Goal: Task Accomplishment & Management: Manage account settings

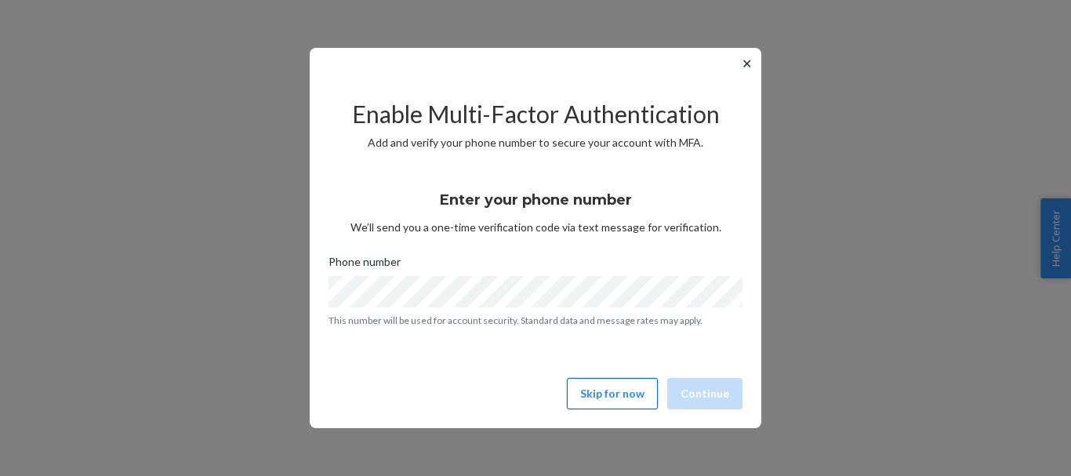
click at [639, 397] on button "Skip for now" at bounding box center [612, 393] width 91 height 31
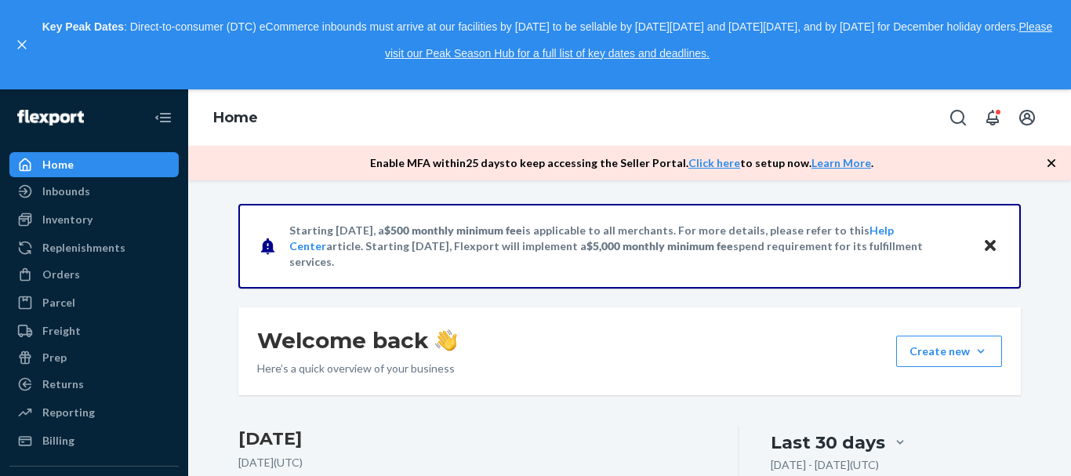
click at [1050, 160] on icon "button" at bounding box center [1051, 163] width 16 height 16
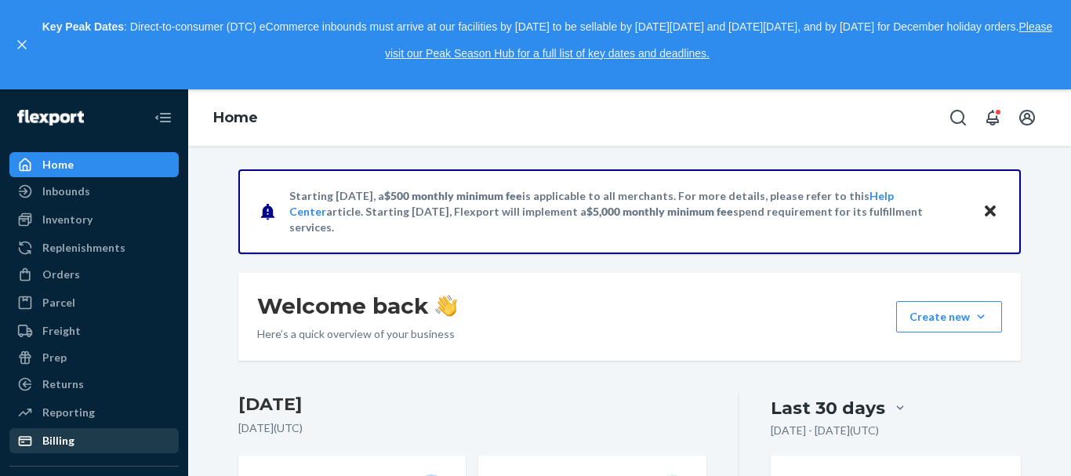
click at [84, 435] on div "Billing" at bounding box center [94, 441] width 166 height 22
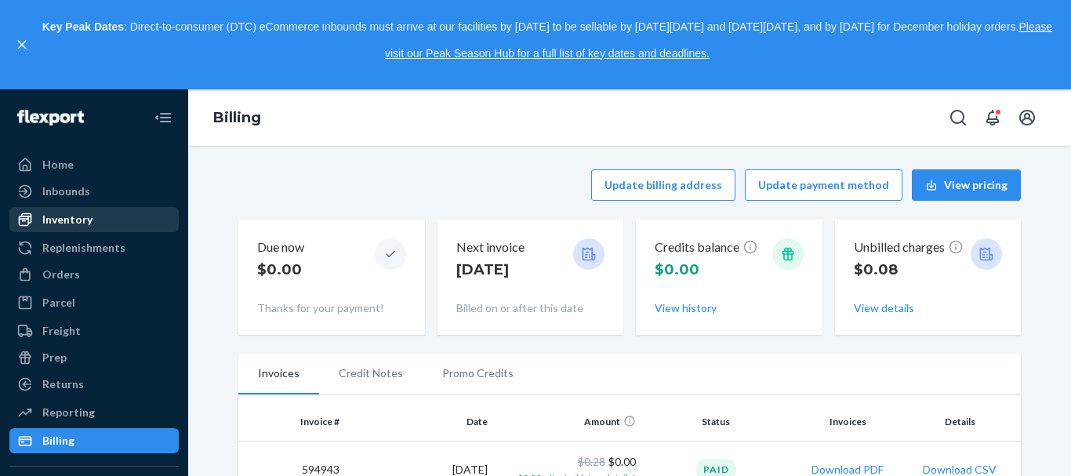
click at [80, 216] on div "Inventory" at bounding box center [67, 220] width 50 height 16
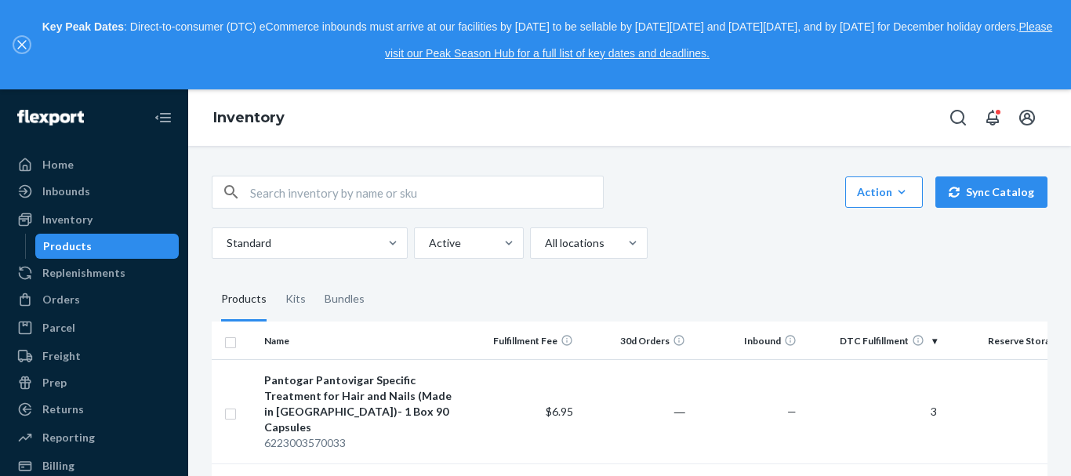
click at [18, 48] on icon "close," at bounding box center [21, 44] width 9 height 9
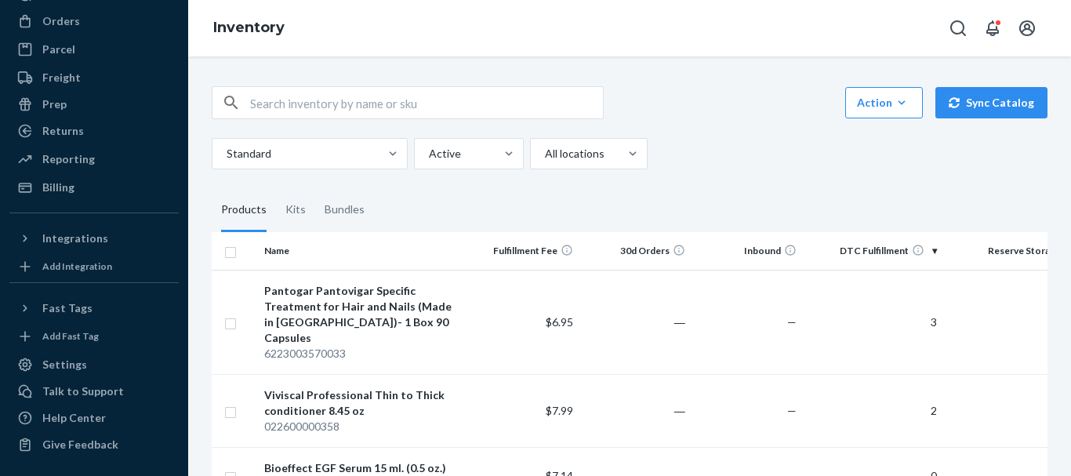
scroll to position [45, 0]
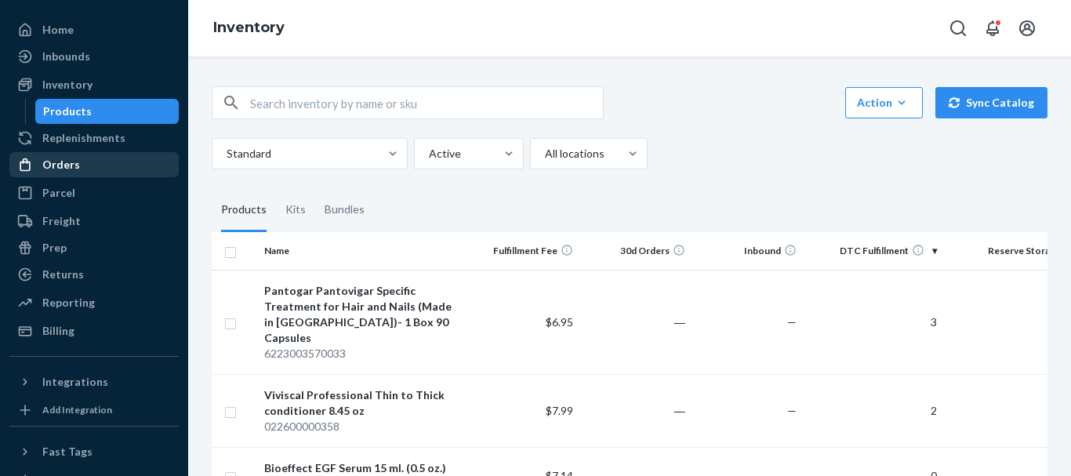
click at [63, 163] on div "Orders" at bounding box center [61, 165] width 38 height 16
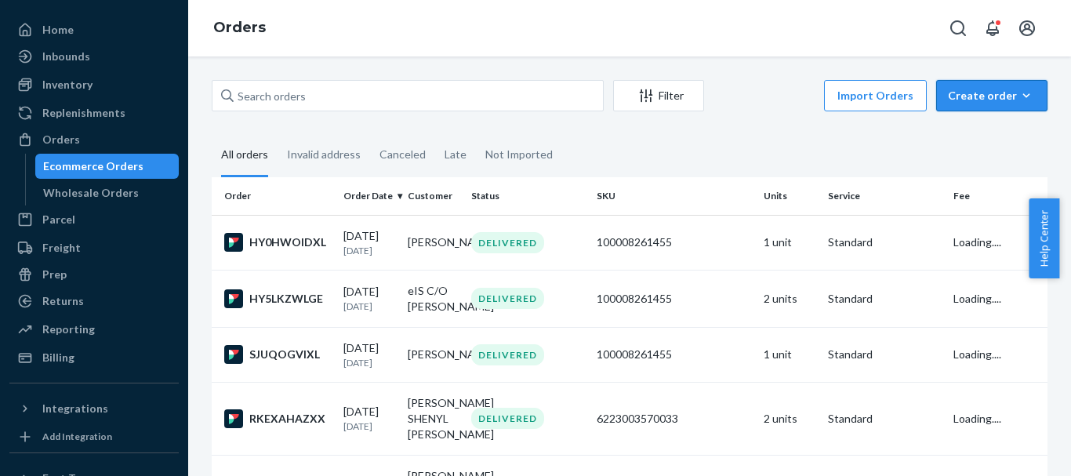
click at [960, 99] on div "Create order" at bounding box center [992, 96] width 88 height 16
click at [978, 129] on span "Ecommerce order" at bounding box center [1000, 133] width 97 height 11
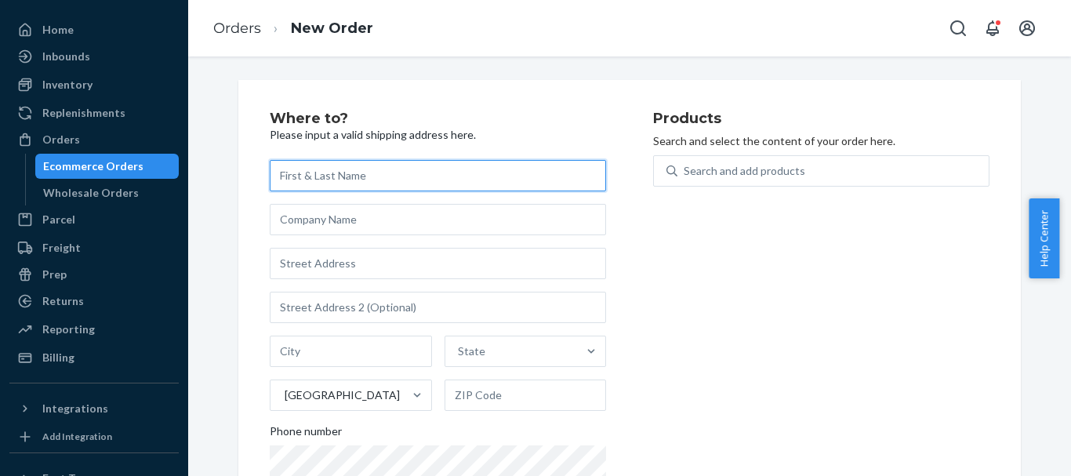
paste input "[PERSON_NAME]"
type input "[PERSON_NAME]"
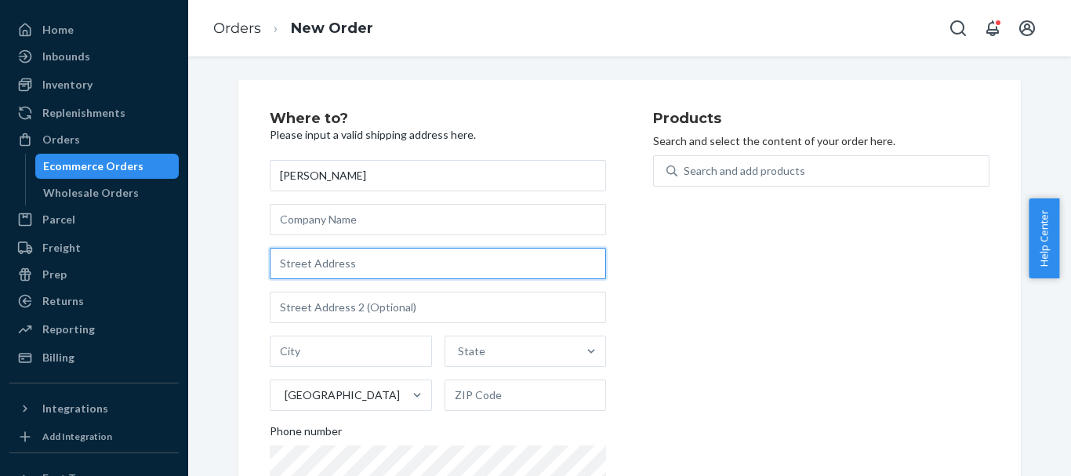
click at [303, 263] on input "text" at bounding box center [438, 263] width 336 height 31
paste input "[STREET_ADDRESS]"
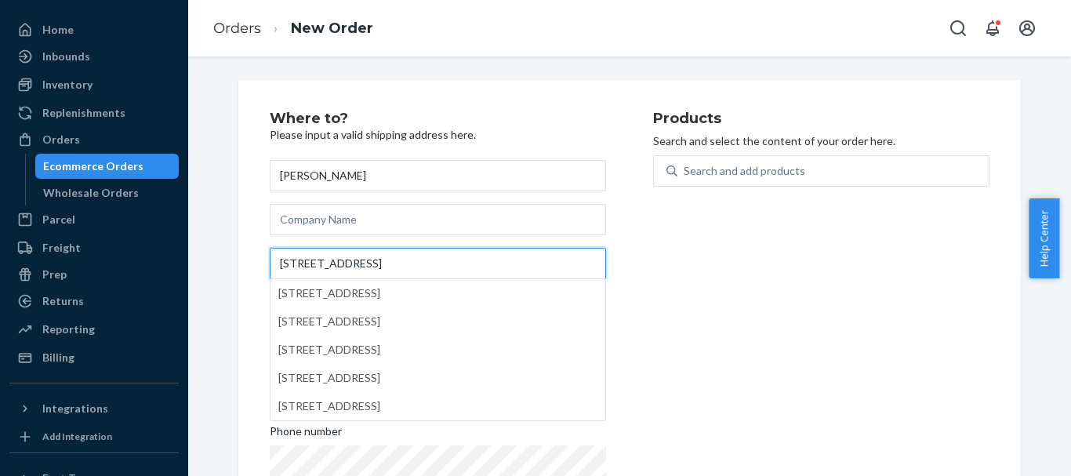
type input "[STREET_ADDRESS]"
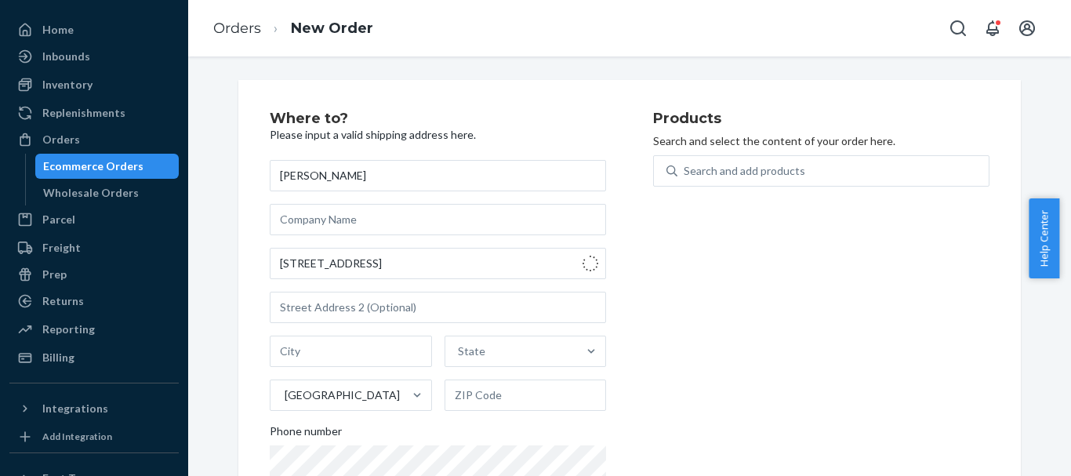
type input "h303"
type input "[PERSON_NAME]"
type input "98204"
type input "[STREET_ADDRESS][DEMOGRAPHIC_DATA]"
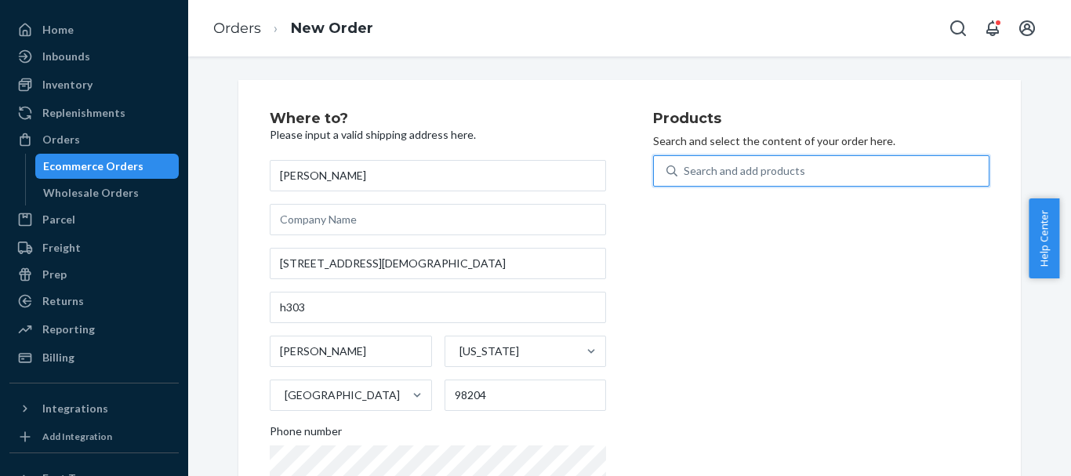
click at [774, 172] on div "Search and add products" at bounding box center [745, 171] width 122 height 16
click at [685, 172] on input "0 results available. Use Up and Down to choose options, press Enter to select t…" at bounding box center [685, 171] width 2 height 16
type input "pan"
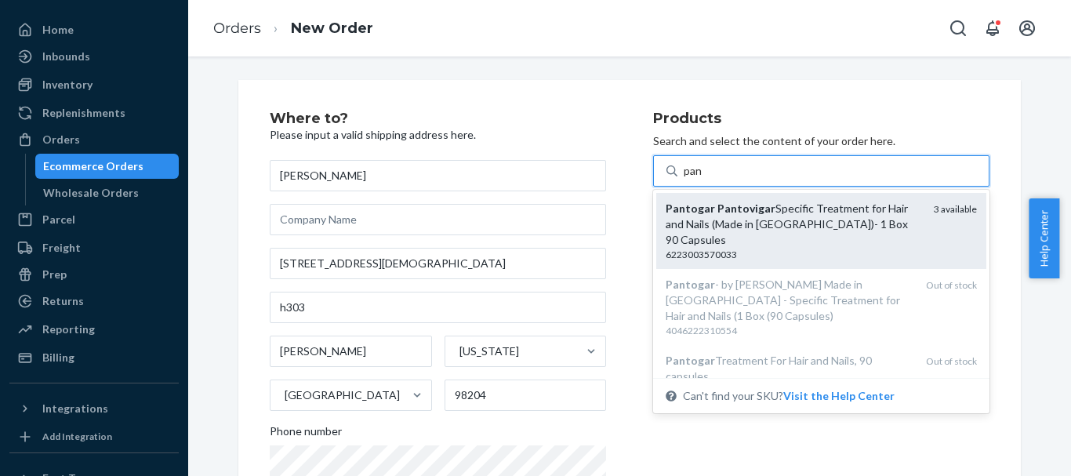
click at [742, 214] on em "Pantovigar" at bounding box center [746, 207] width 58 height 13
click at [703, 179] on input "pan" at bounding box center [694, 171] width 20 height 16
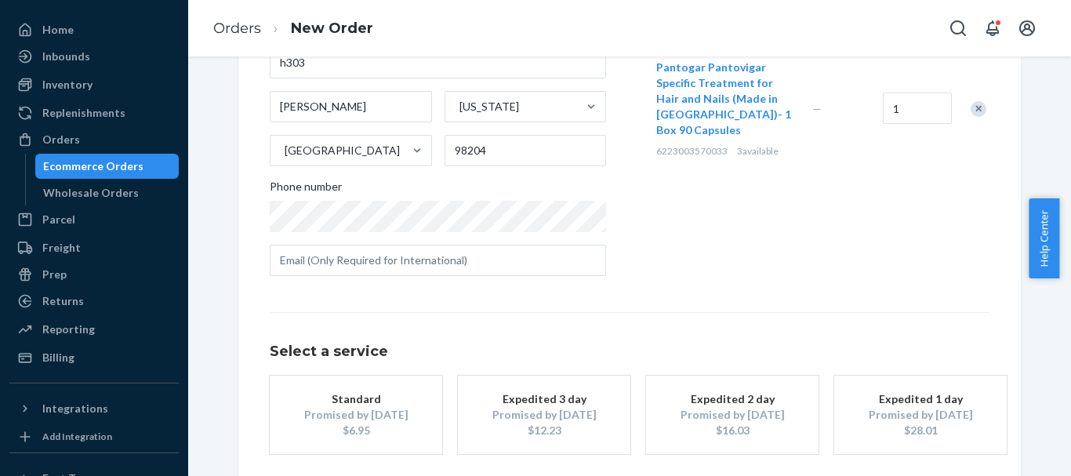
scroll to position [245, 0]
click at [380, 413] on div "Promised by [DATE]" at bounding box center [355, 414] width 125 height 16
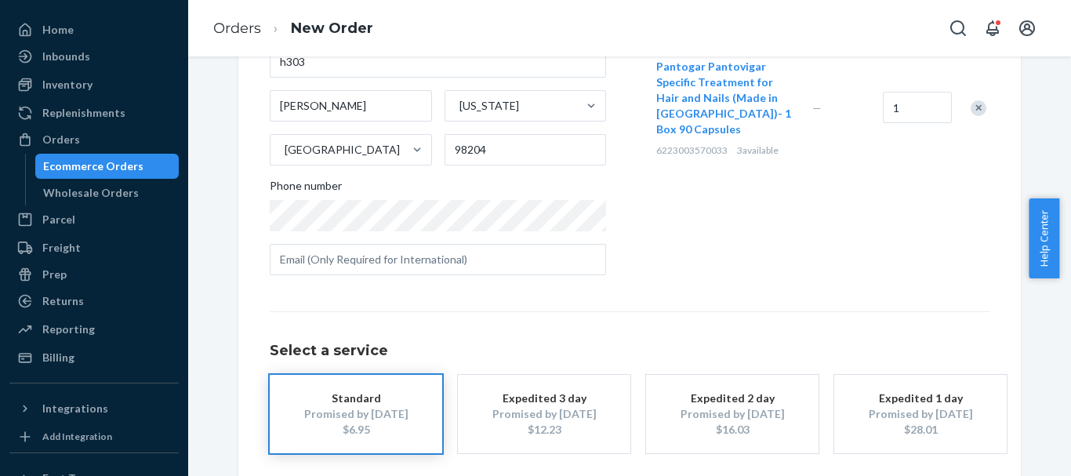
drag, startPoint x: 1064, startPoint y: 262, endPoint x: 1066, endPoint y: 198, distance: 63.5
click at [1066, 198] on div "Help Center" at bounding box center [1049, 238] width 42 height 80
drag, startPoint x: 1065, startPoint y: 209, endPoint x: 1062, endPoint y: 168, distance: 41.7
click at [1062, 168] on body "Home Inbounds Shipping Plans Problems Inventory Products Replenishments Orders …" at bounding box center [535, 238] width 1071 height 476
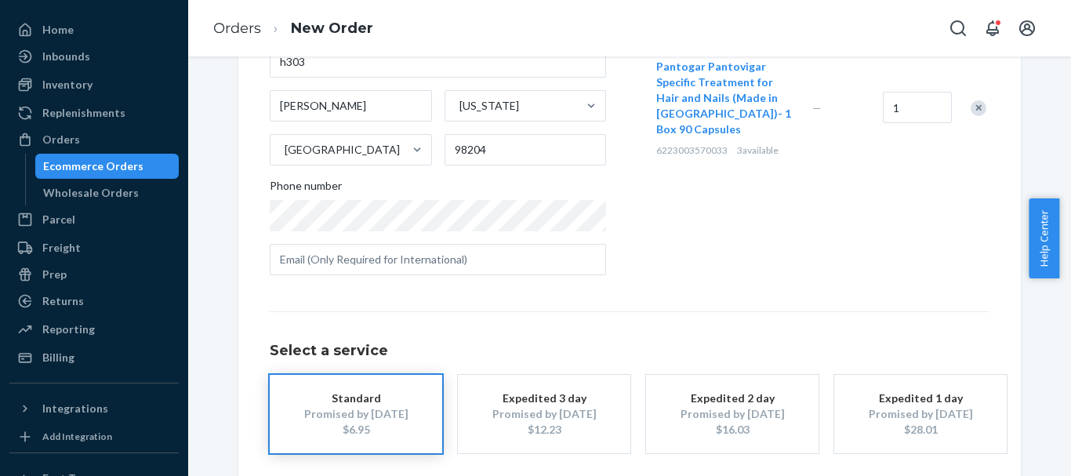
drag, startPoint x: 1067, startPoint y: 233, endPoint x: 1065, endPoint y: 159, distance: 73.7
click at [1065, 159] on body "Home Inbounds Shipping Plans Problems Inventory Products Replenishments Orders …" at bounding box center [535, 238] width 1071 height 476
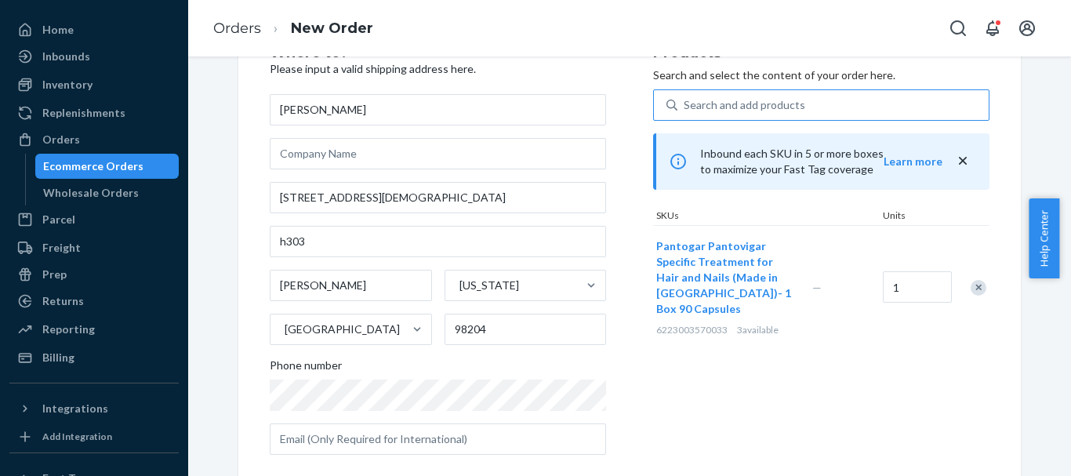
scroll to position [317, 0]
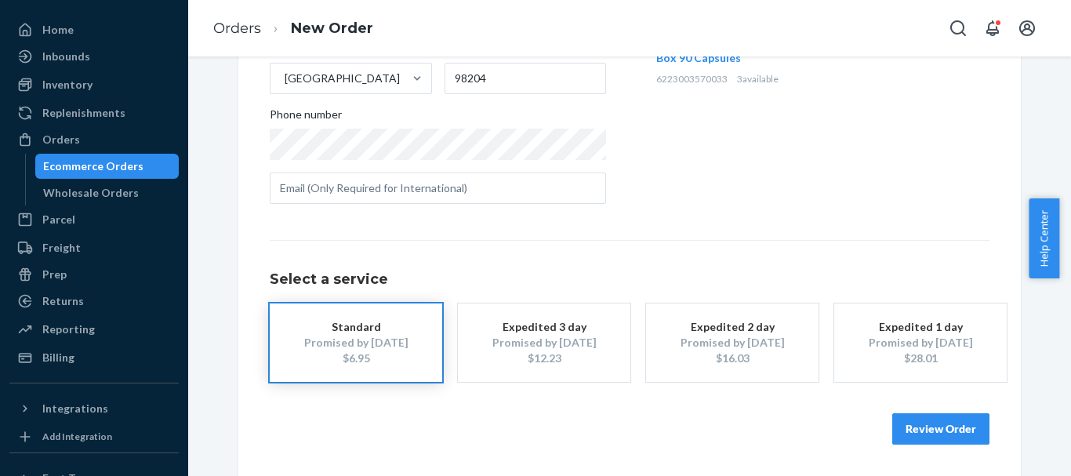
click at [933, 426] on button "Review Order" at bounding box center [940, 428] width 97 height 31
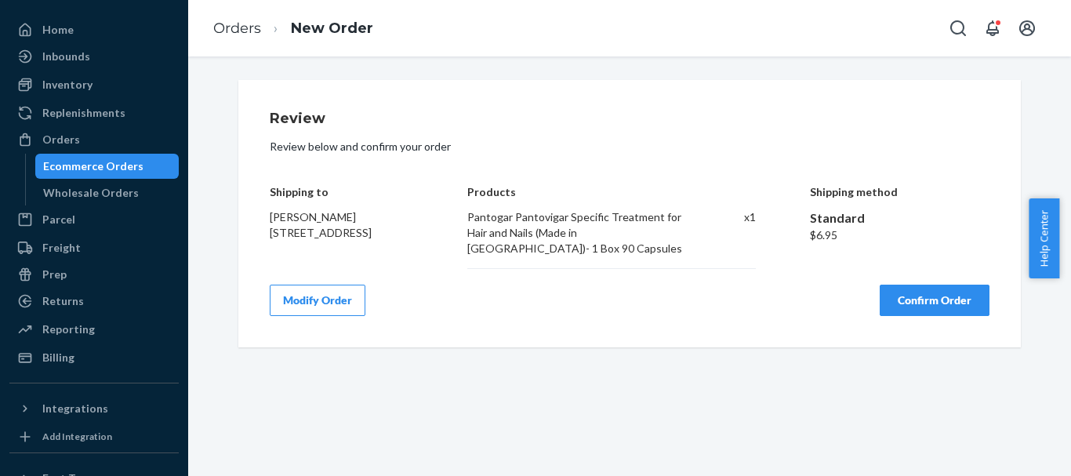
scroll to position [0, 0]
click at [931, 300] on button "Confirm Order" at bounding box center [935, 300] width 110 height 31
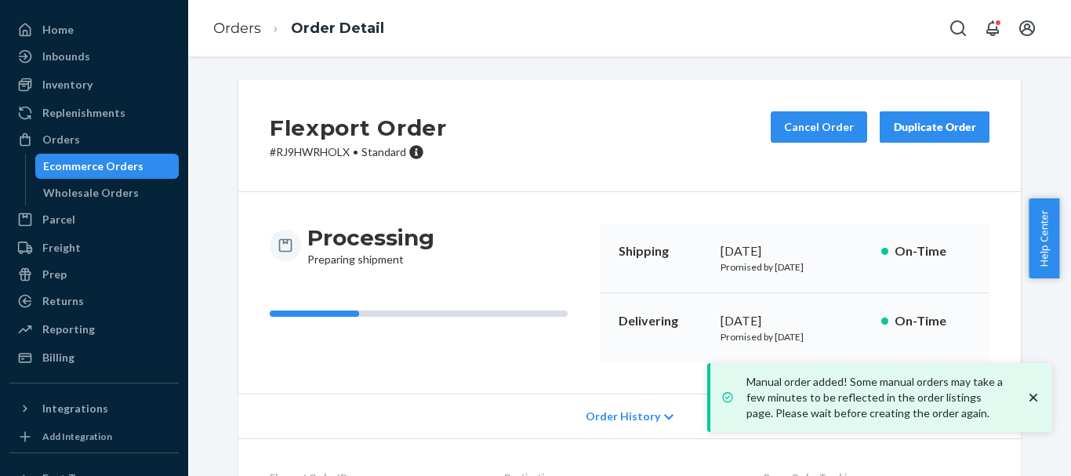
click at [1038, 403] on icon "close toast" at bounding box center [1033, 398] width 16 height 16
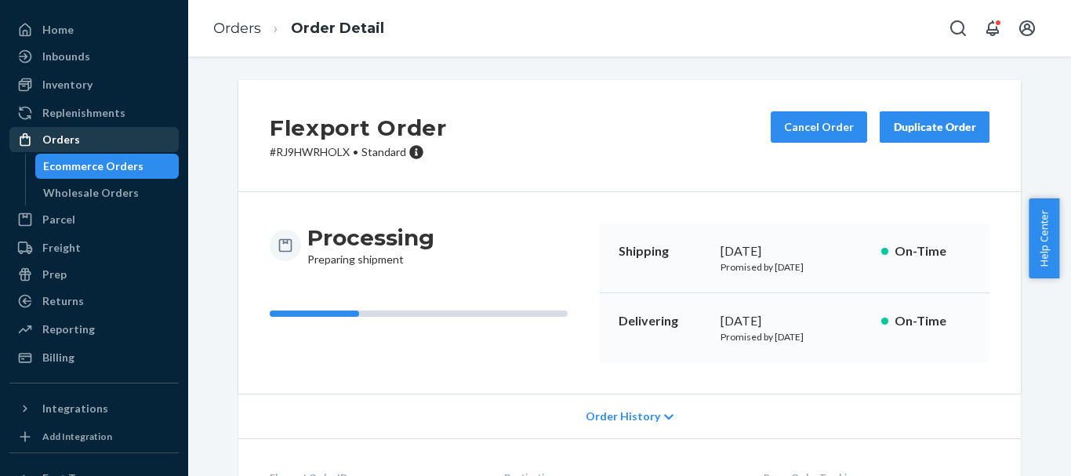
click at [62, 138] on div "Orders" at bounding box center [61, 140] width 38 height 16
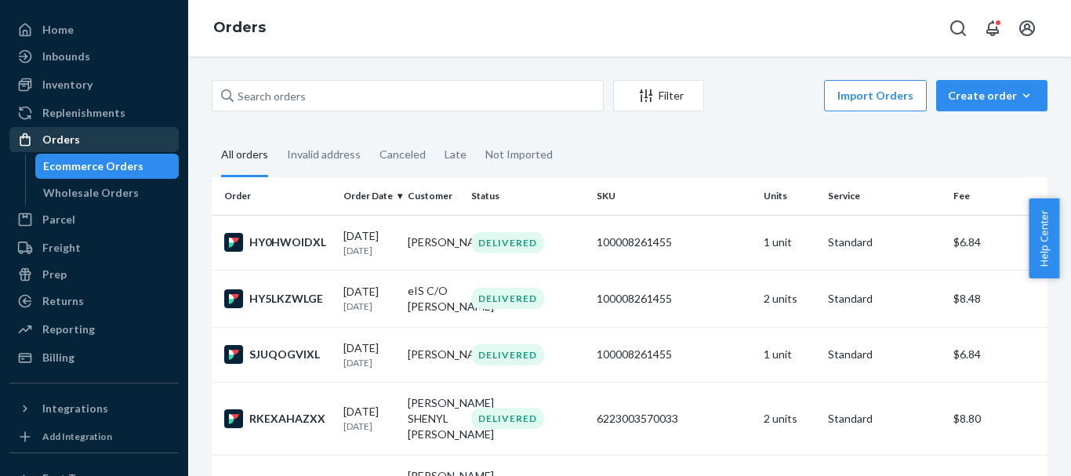
click at [87, 142] on div "Orders" at bounding box center [94, 140] width 166 height 22
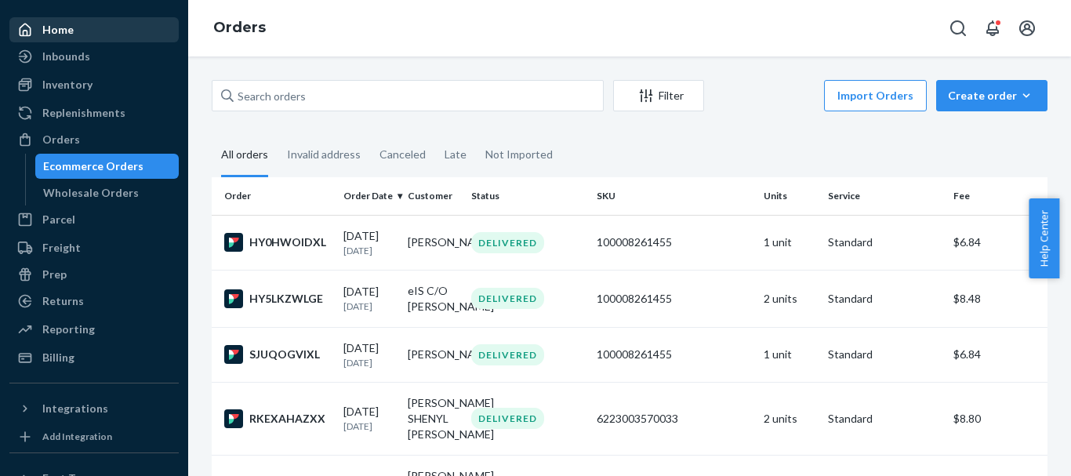
click at [69, 31] on div "Home" at bounding box center [57, 30] width 31 height 16
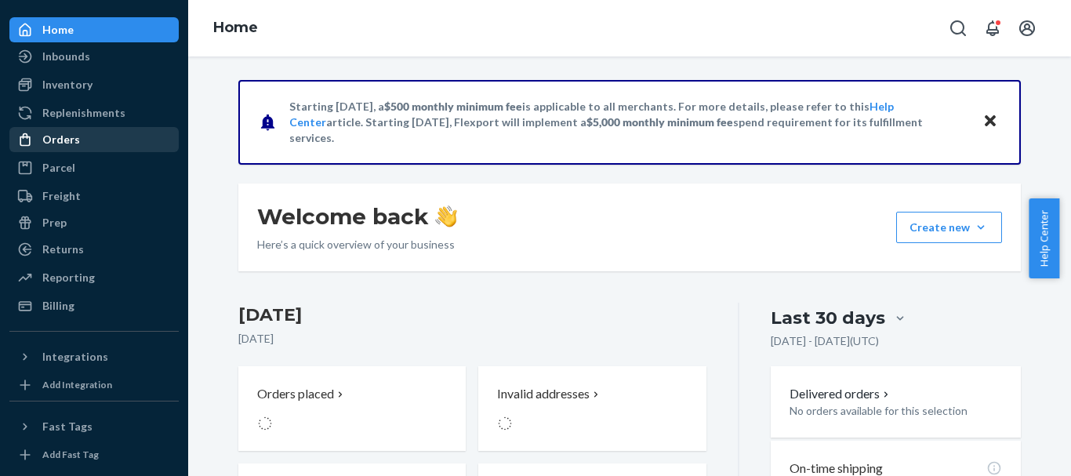
click at [71, 140] on div "Orders" at bounding box center [61, 140] width 38 height 16
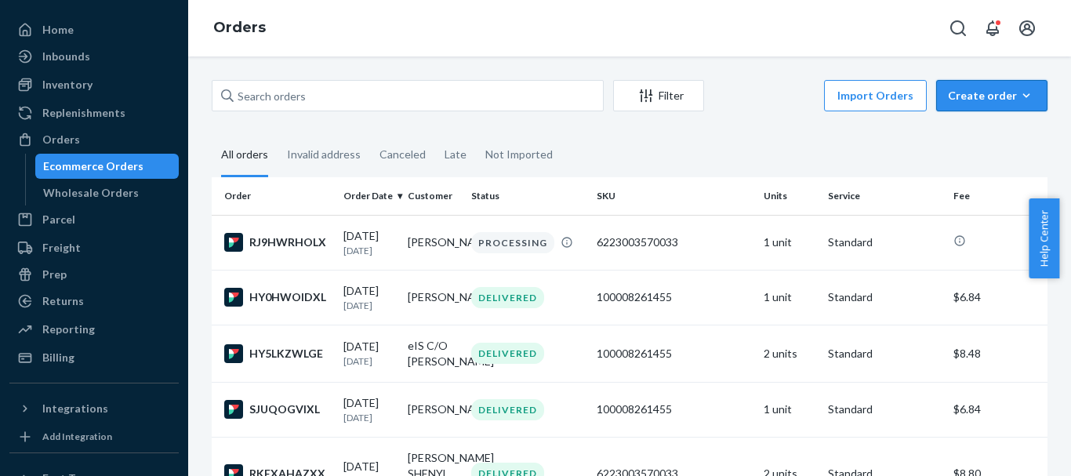
click at [953, 94] on div "Create order" at bounding box center [992, 96] width 88 height 16
click at [967, 132] on span "Ecommerce order" at bounding box center [1000, 133] width 97 height 11
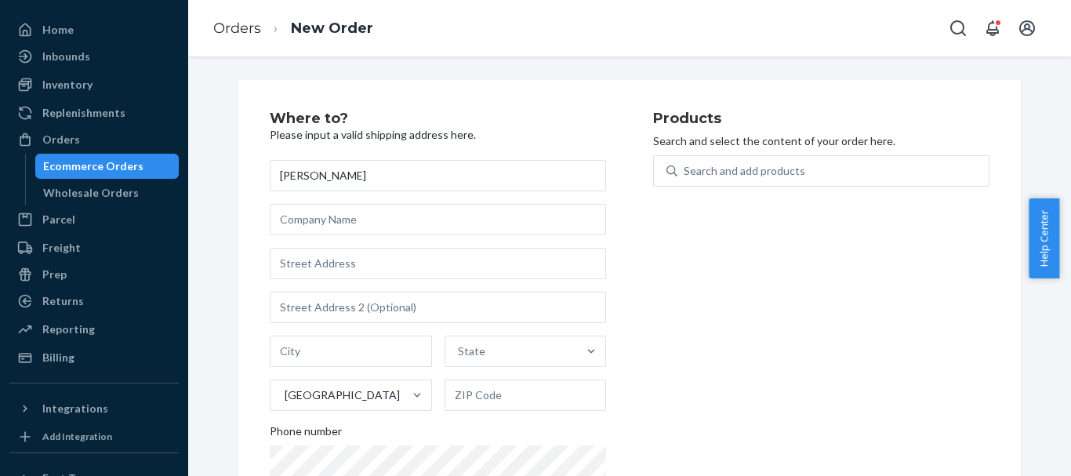
type input "[PERSON_NAME]"
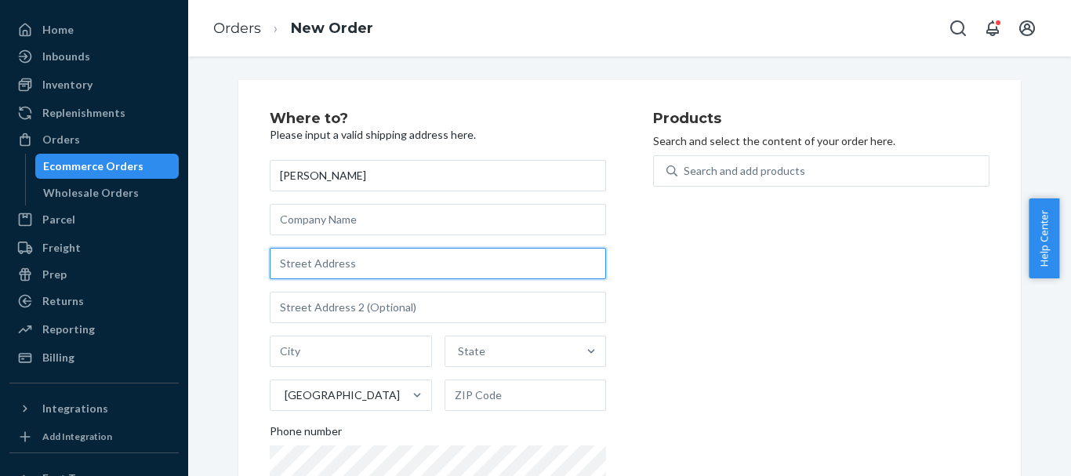
click at [353, 264] on input "text" at bounding box center [438, 263] width 336 height 31
paste input "981 [GEOGRAPHIC_DATA] mile"
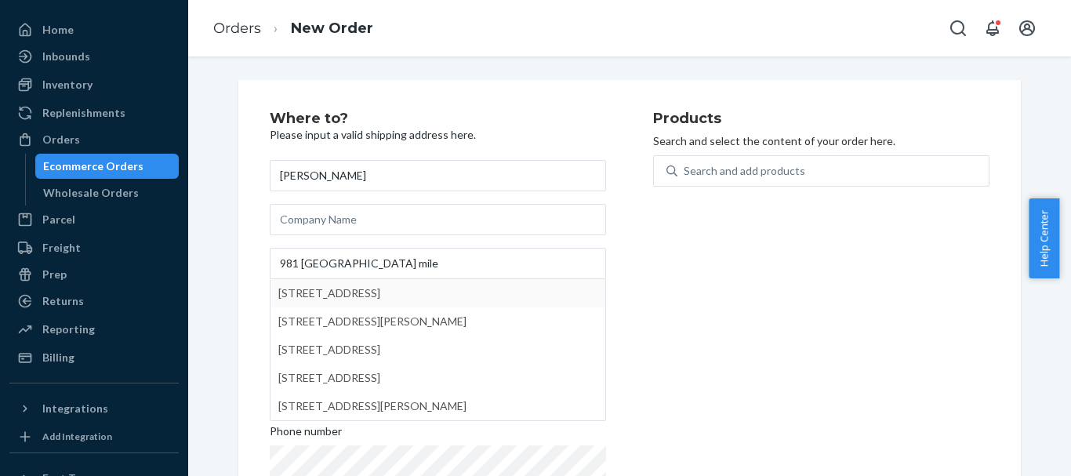
type input "[GEOGRAPHIC_DATA]"
type input "33062"
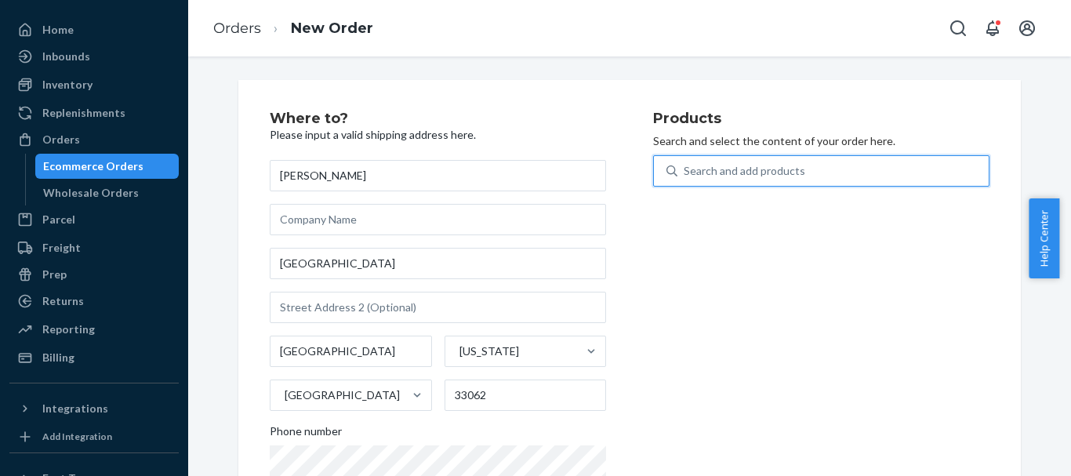
click at [756, 176] on div "Search and add products" at bounding box center [745, 171] width 122 height 16
click at [685, 176] on input "0 results available. Use Up and Down to choose options, press Enter to select t…" at bounding box center [685, 171] width 2 height 16
type input "pan"
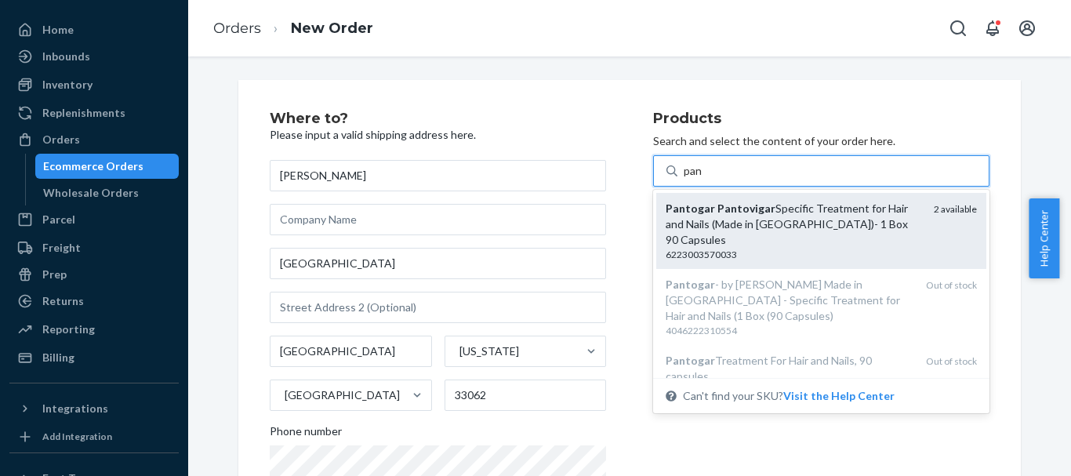
click at [727, 219] on div "Pantogar Pantovigar Specific Treatment for Hair and Nails (Made in [GEOGRAPHIC_…" at bounding box center [794, 224] width 256 height 47
click at [703, 179] on input "pan" at bounding box center [694, 171] width 20 height 16
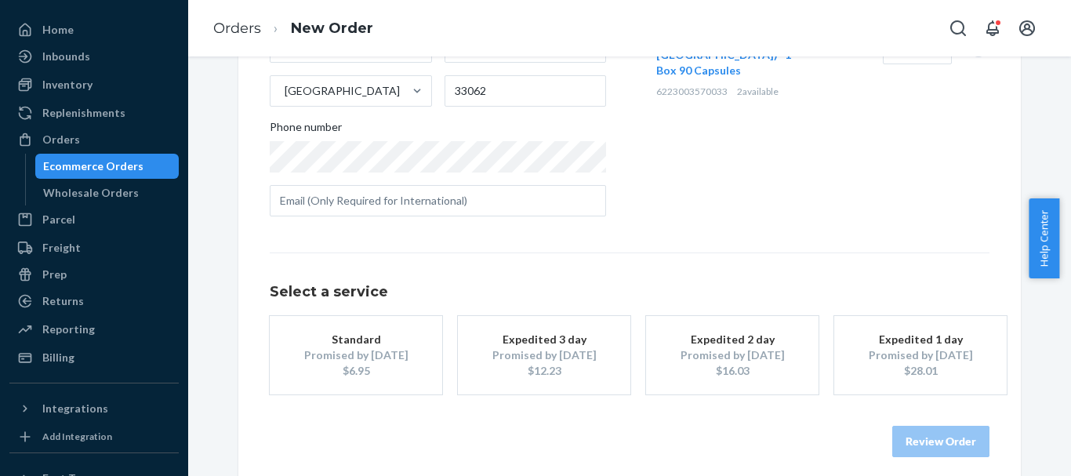
scroll to position [317, 0]
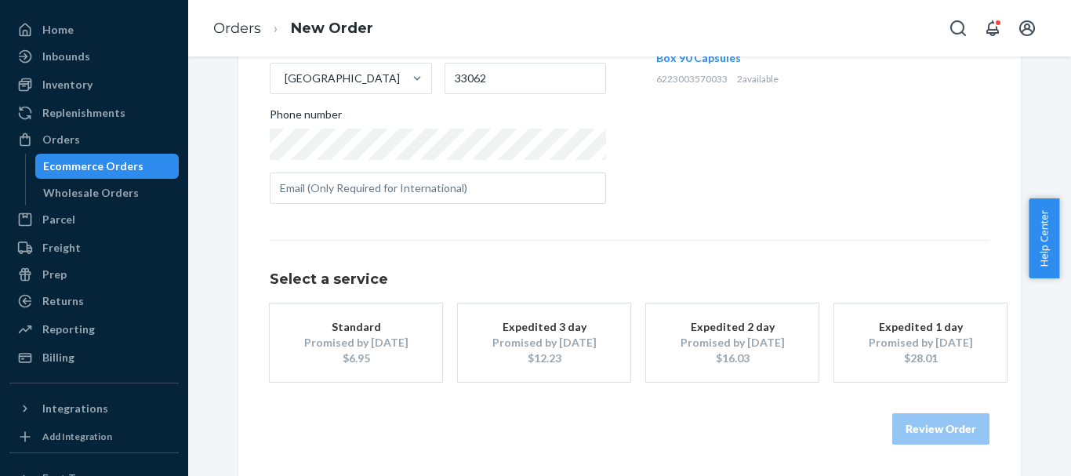
click at [346, 341] on div "Promised by [DATE]" at bounding box center [355, 343] width 125 height 16
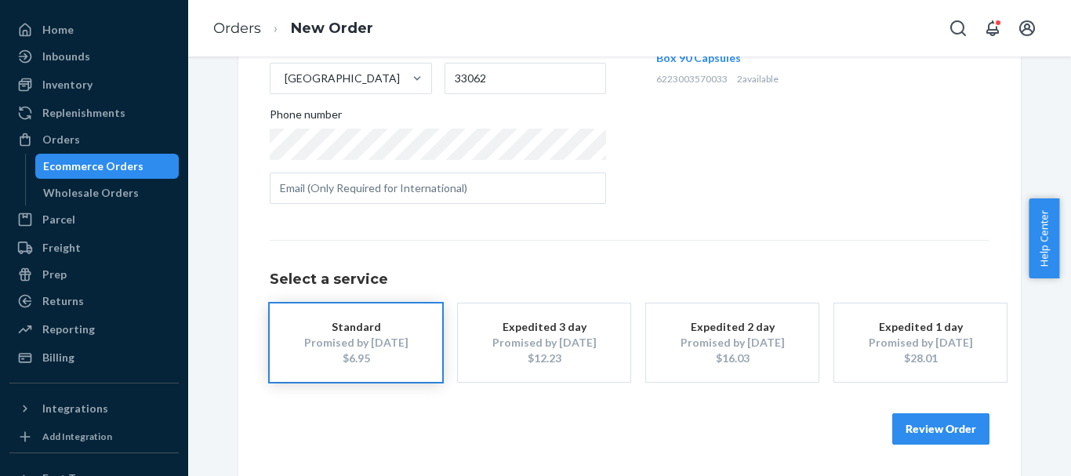
click at [915, 424] on button "Review Order" at bounding box center [940, 428] width 97 height 31
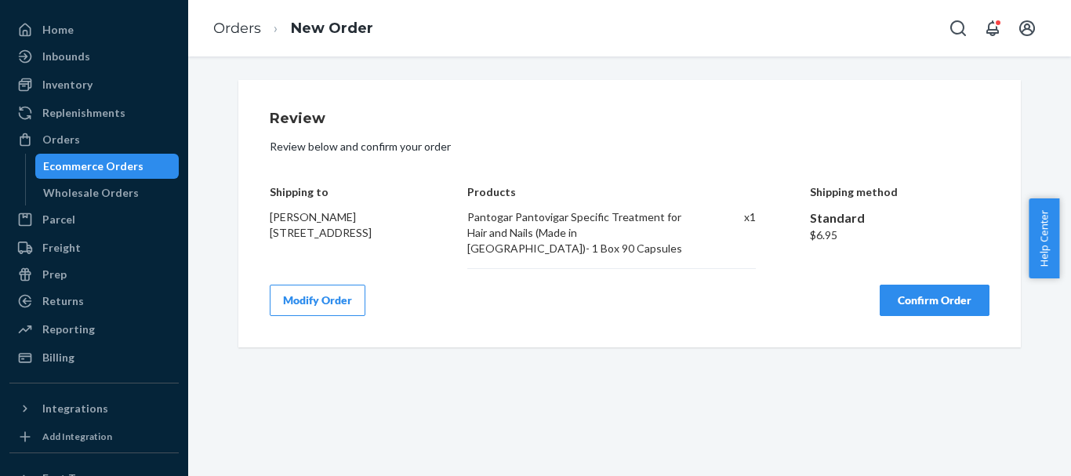
scroll to position [0, 0]
click at [916, 300] on button "Confirm Order" at bounding box center [935, 300] width 110 height 31
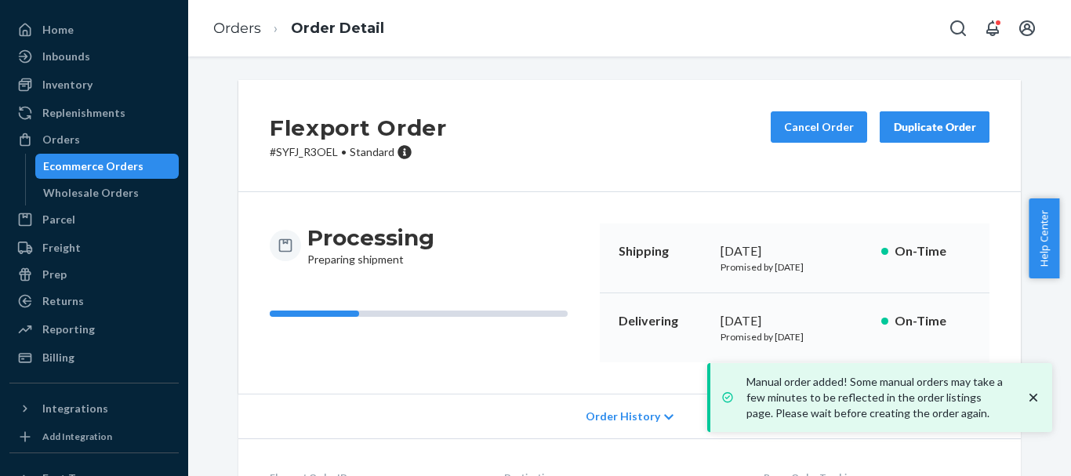
click at [1033, 398] on icon "close toast" at bounding box center [1033, 398] width 8 height 8
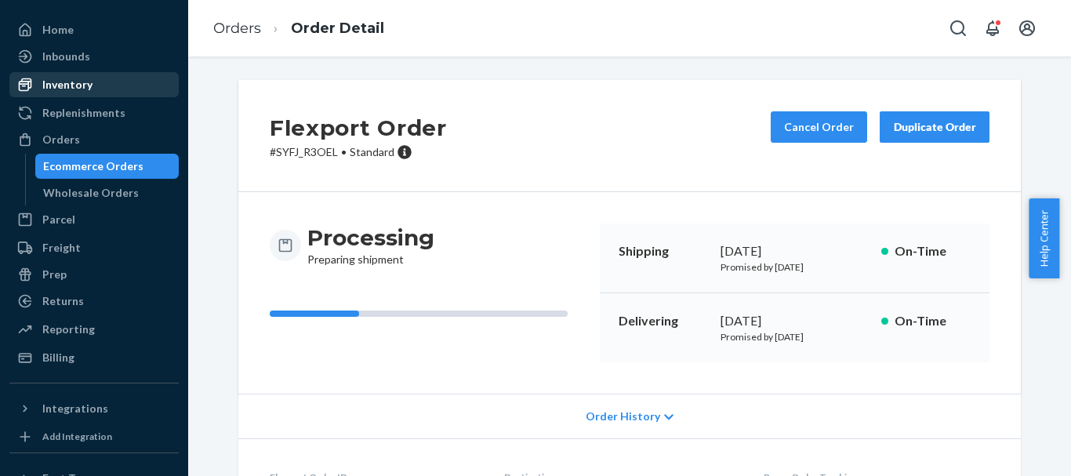
click at [82, 82] on div "Inventory" at bounding box center [67, 85] width 50 height 16
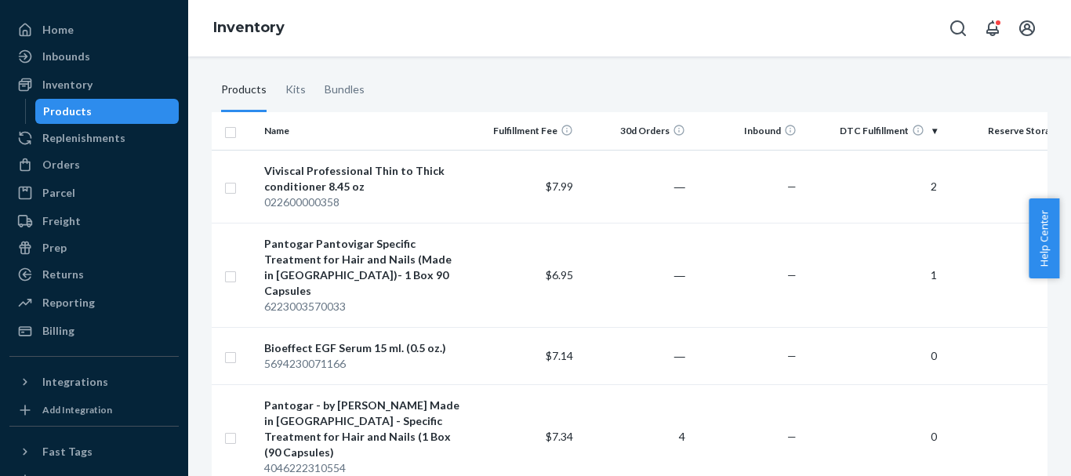
scroll to position [129, 0]
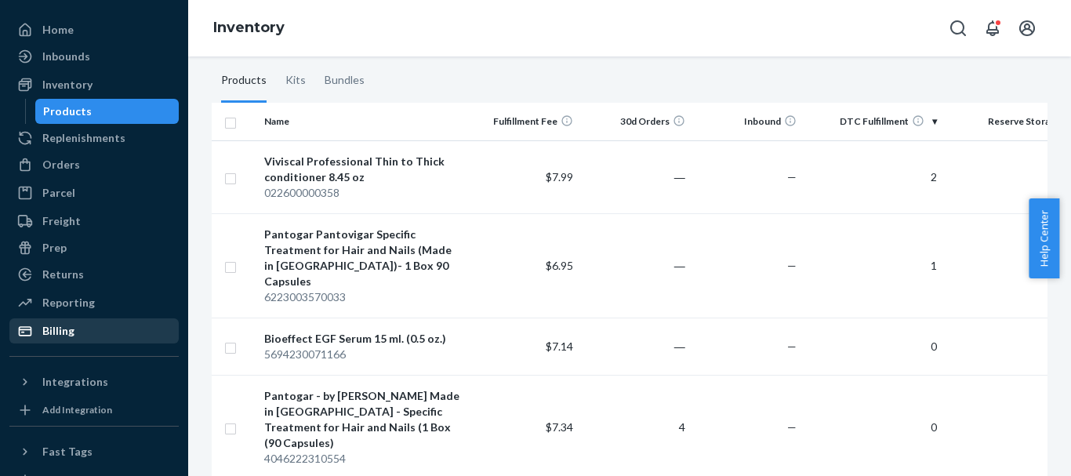
click at [69, 332] on div "Billing" at bounding box center [58, 331] width 32 height 16
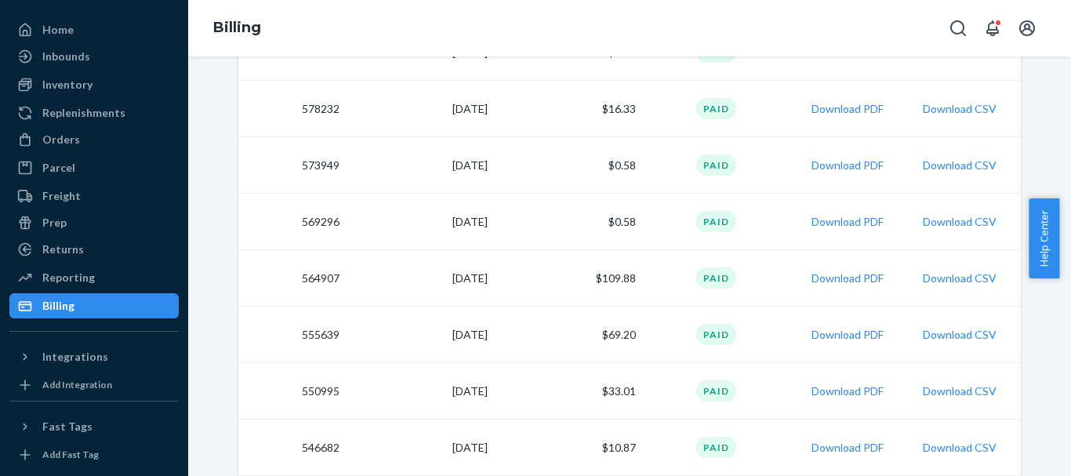
scroll to position [535, 0]
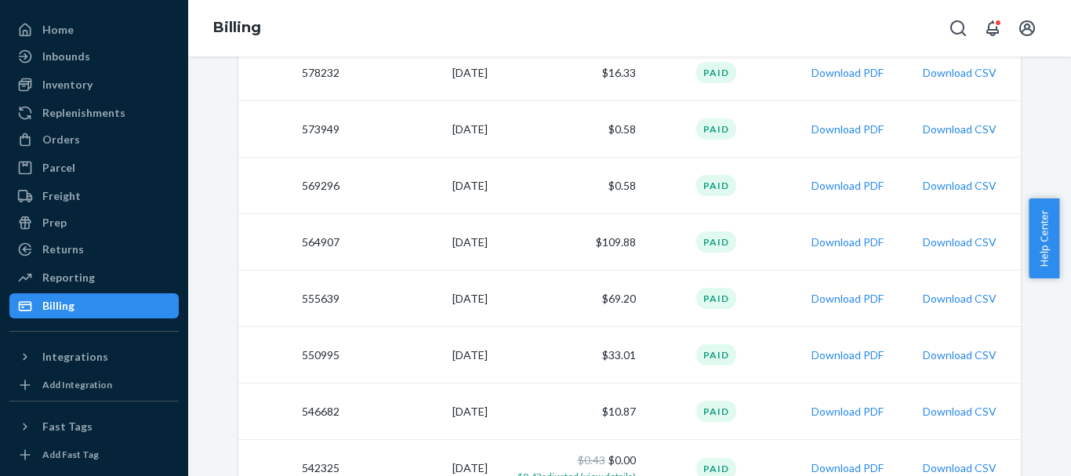
click at [1045, 247] on span "Help Center" at bounding box center [1043, 238] width 31 height 80
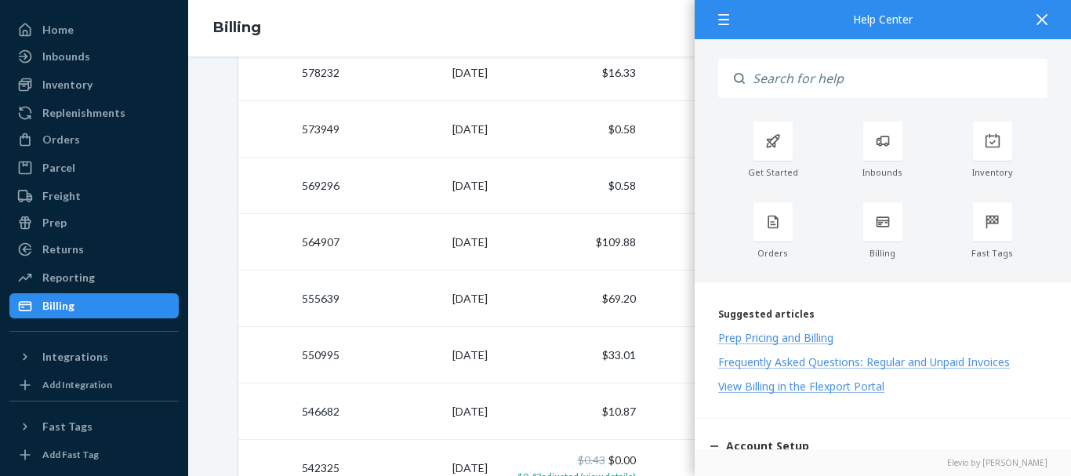
click at [854, 61] on input "Search" at bounding box center [896, 78] width 303 height 39
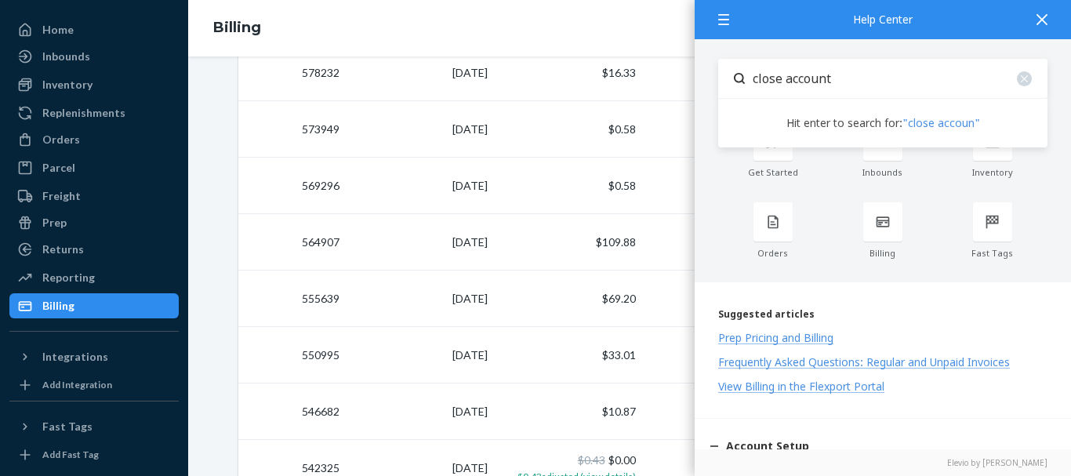
type input "close account"
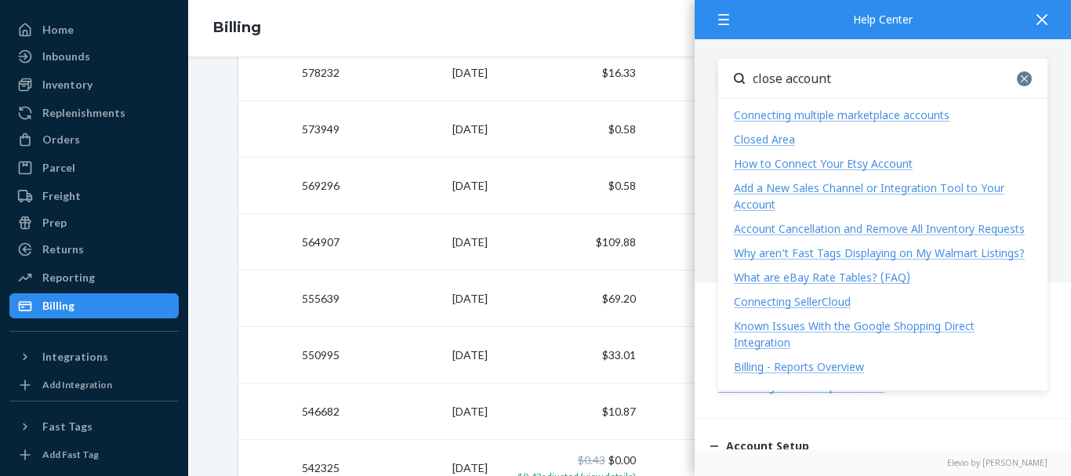
click at [1021, 76] on icon at bounding box center [1024, 78] width 7 height 7
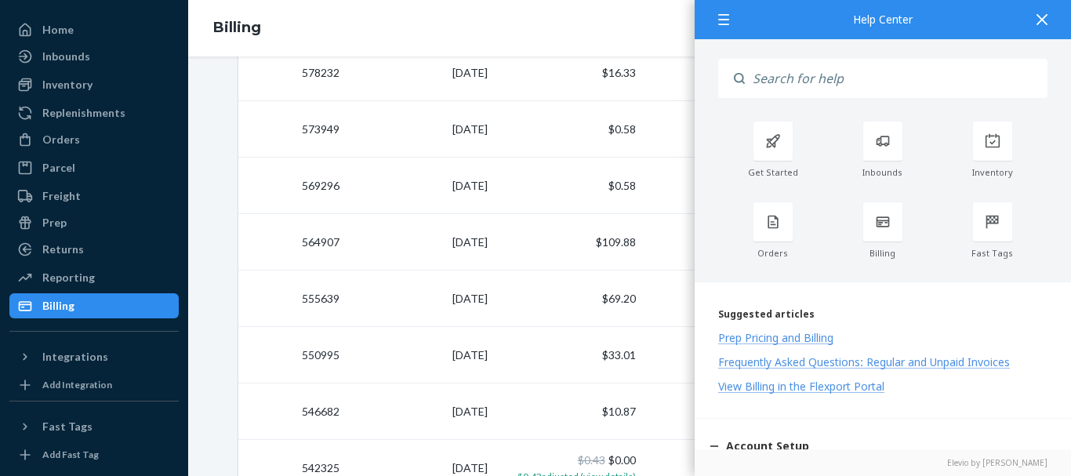
click at [1044, 20] on icon at bounding box center [1041, 19] width 11 height 11
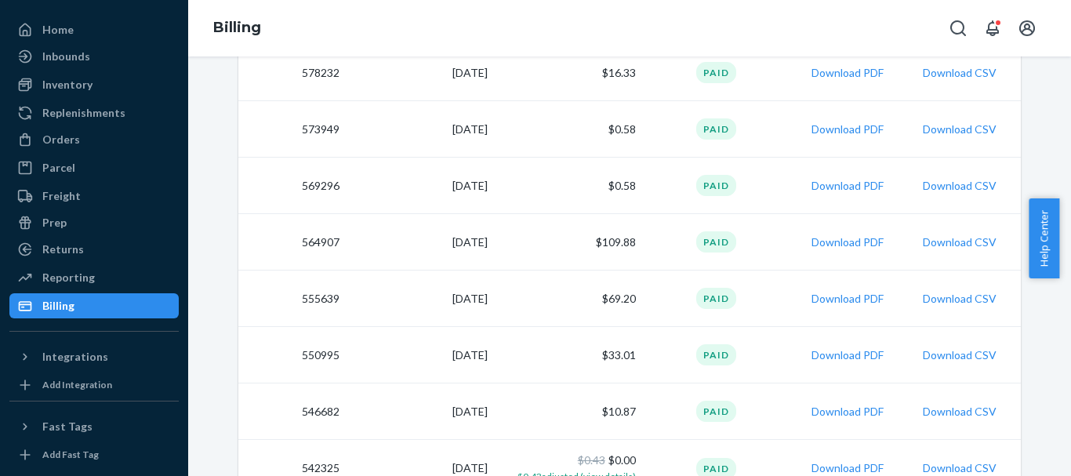
click at [1046, 218] on span "Help Center" at bounding box center [1043, 238] width 31 height 80
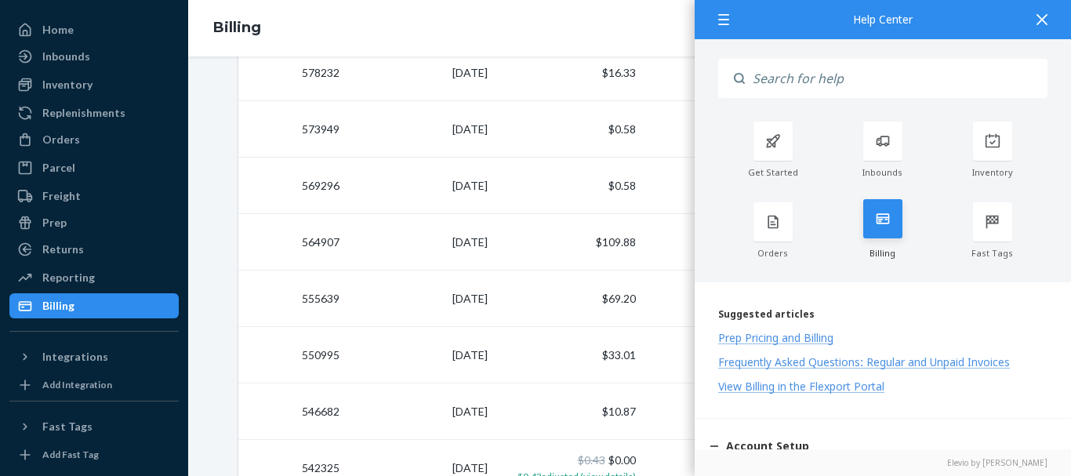
click at [876, 229] on div at bounding box center [882, 218] width 39 height 39
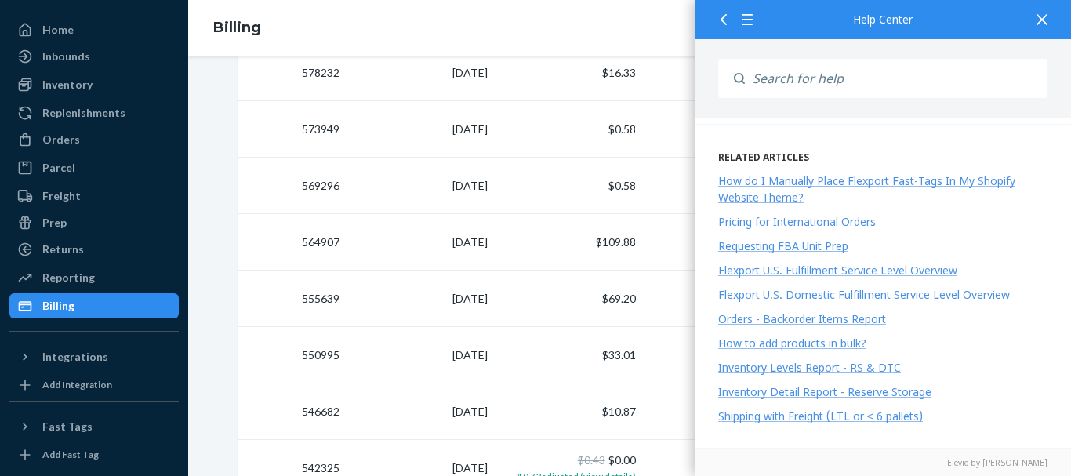
scroll to position [419, 0]
click at [845, 80] on input "Search" at bounding box center [896, 78] width 303 height 39
type input "live agent"
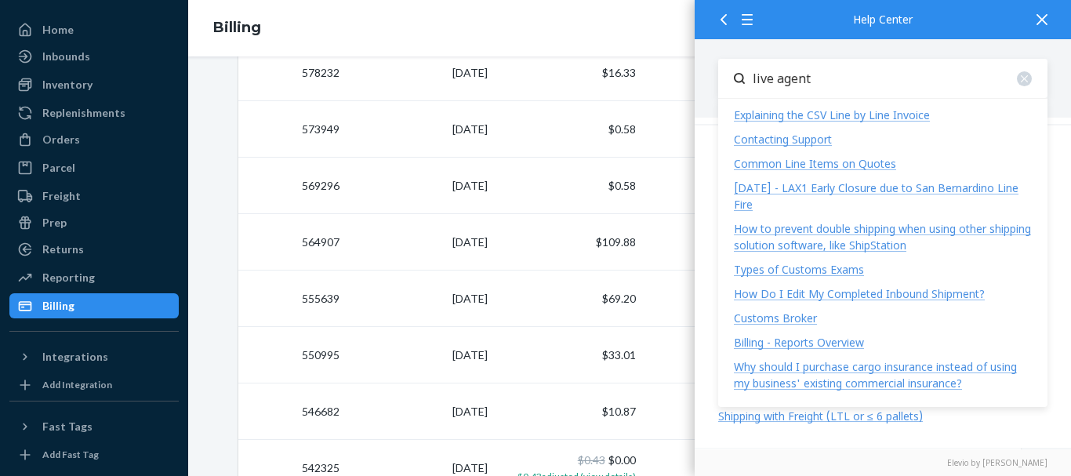
click at [1058, 31] on div at bounding box center [1042, 19] width 34 height 38
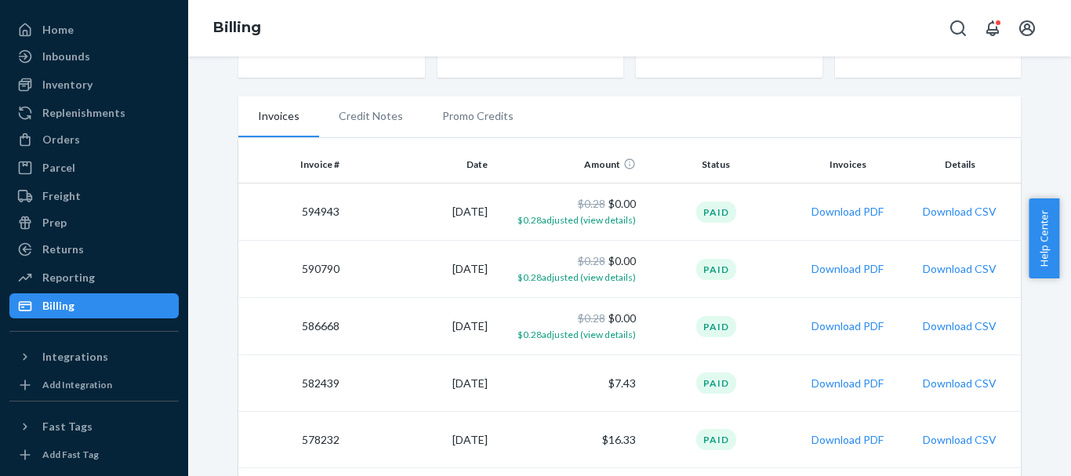
scroll to position [0, 0]
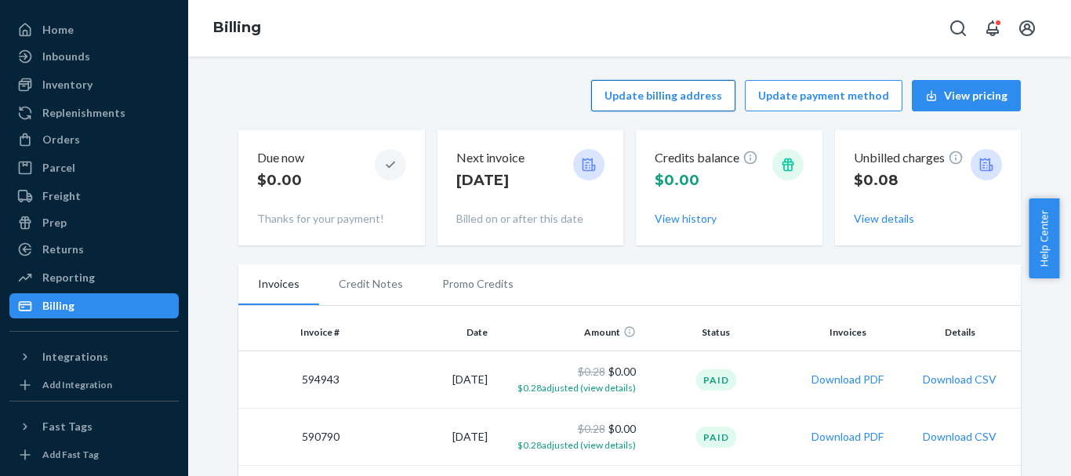
click at [684, 100] on button "Update billing address" at bounding box center [663, 95] width 144 height 31
click at [800, 91] on button "Update payment method" at bounding box center [824, 95] width 158 height 31
click at [796, 104] on button "Update payment method" at bounding box center [824, 95] width 158 height 31
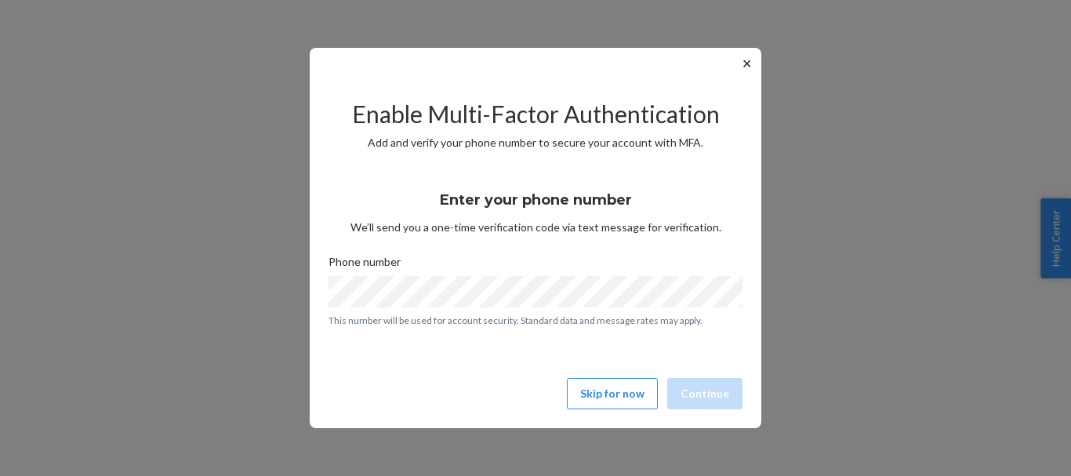
click at [742, 67] on button "✕" at bounding box center [746, 63] width 16 height 19
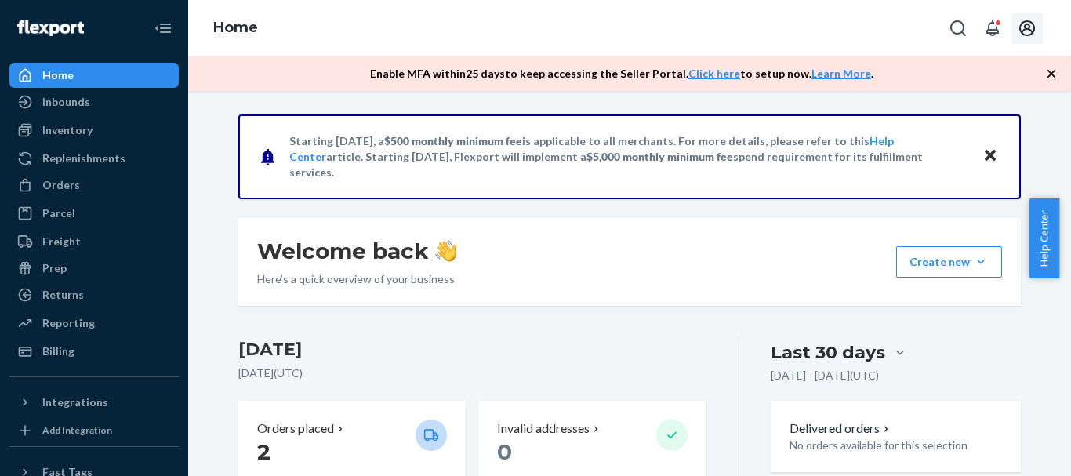
click at [1028, 30] on icon "Open account menu" at bounding box center [1027, 28] width 16 height 16
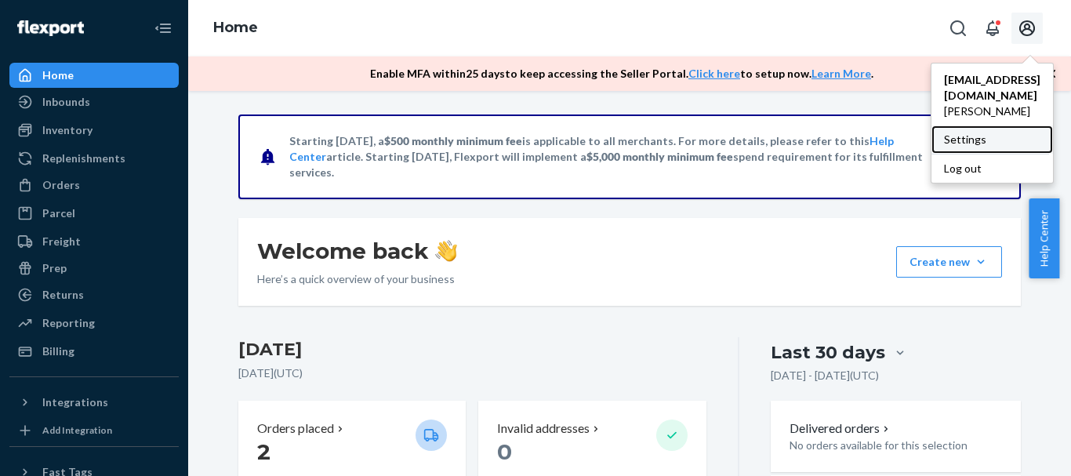
click at [978, 129] on div "Settings" at bounding box center [992, 139] width 122 height 28
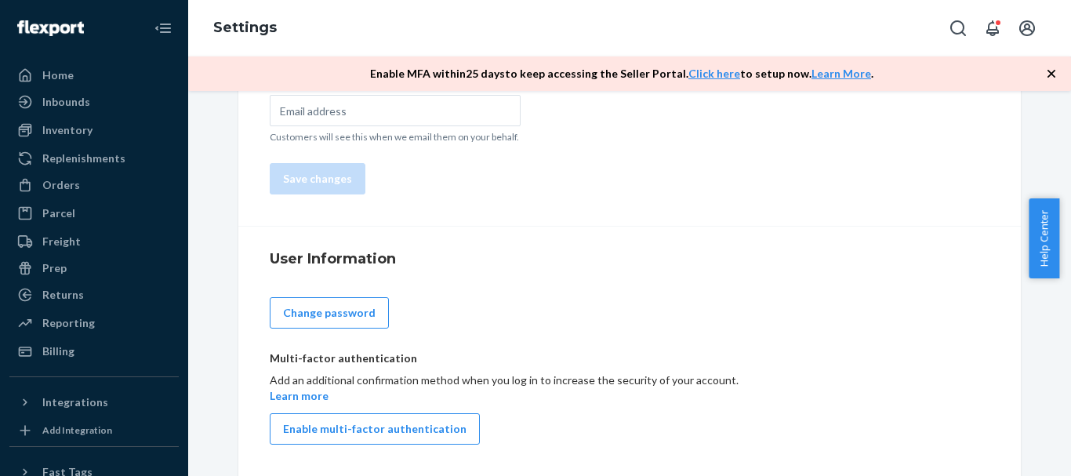
scroll to position [164, 0]
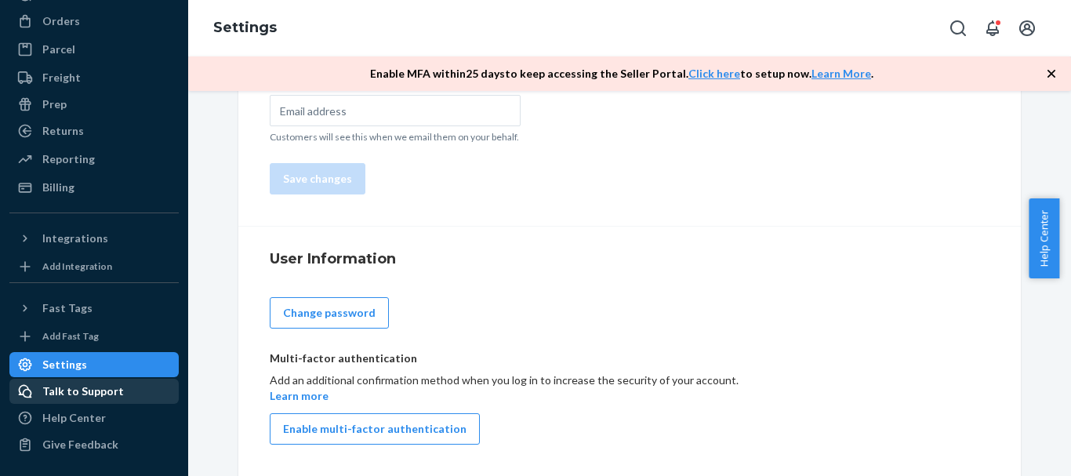
click at [110, 393] on div "Talk to Support" at bounding box center [83, 391] width 82 height 16
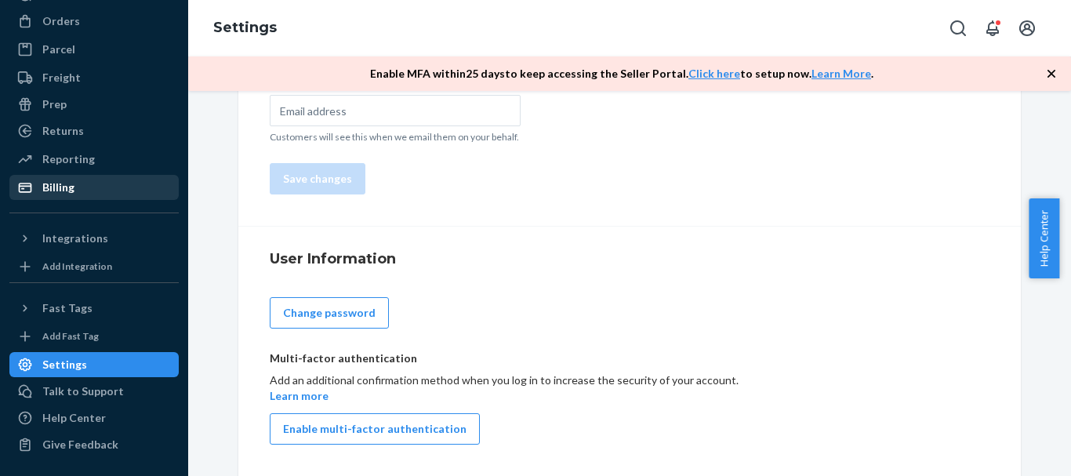
click at [82, 189] on div "Billing" at bounding box center [94, 187] width 166 height 22
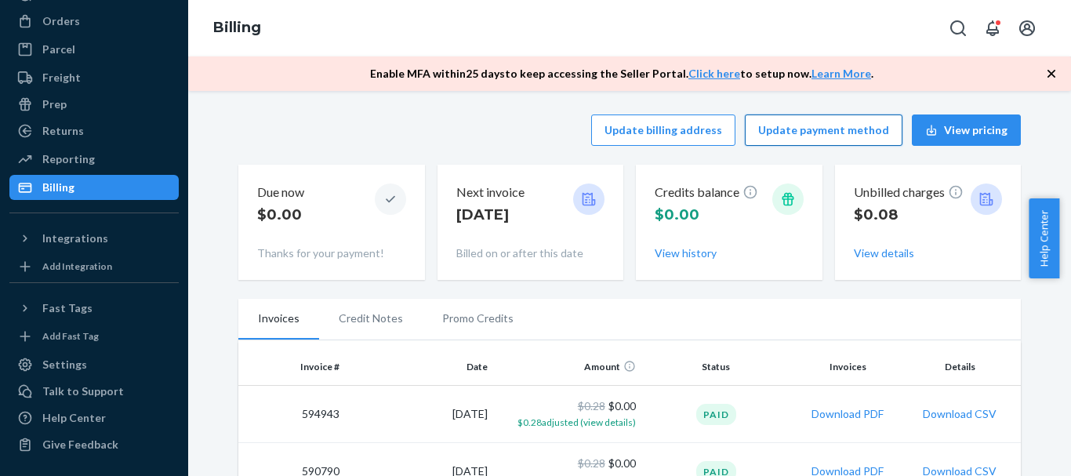
click at [841, 129] on button "Update payment method" at bounding box center [824, 129] width 158 height 31
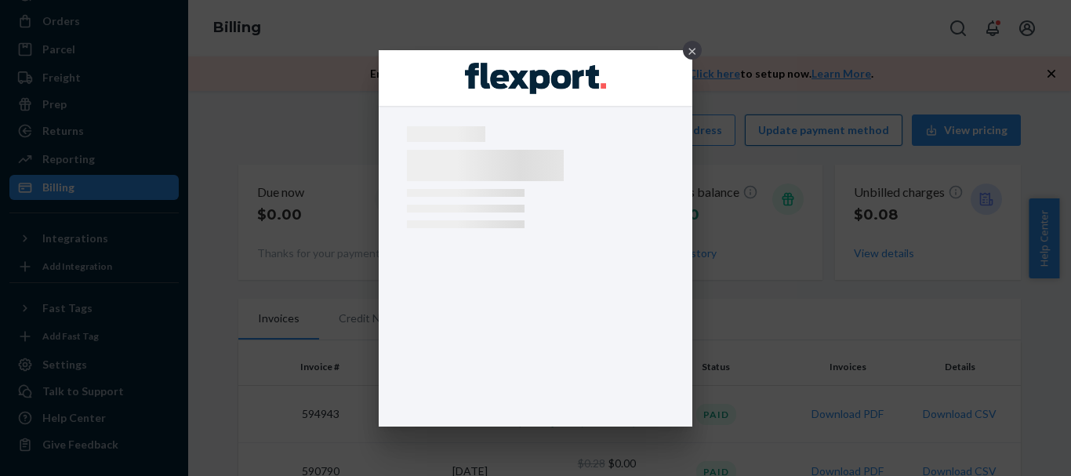
click at [841, 129] on div "×" at bounding box center [535, 238] width 1071 height 476
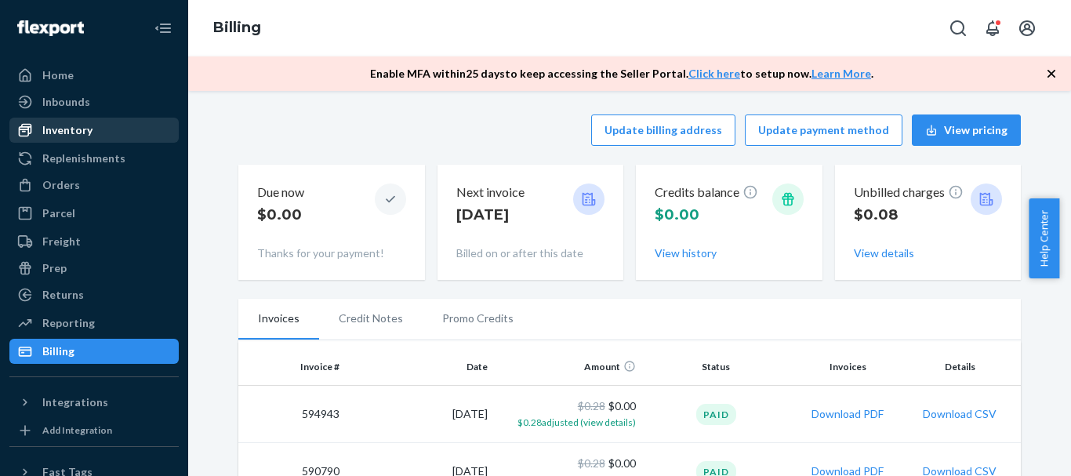
click at [58, 130] on div "Inventory" at bounding box center [67, 130] width 50 height 16
